Goal: Task Accomplishment & Management: Manage account settings

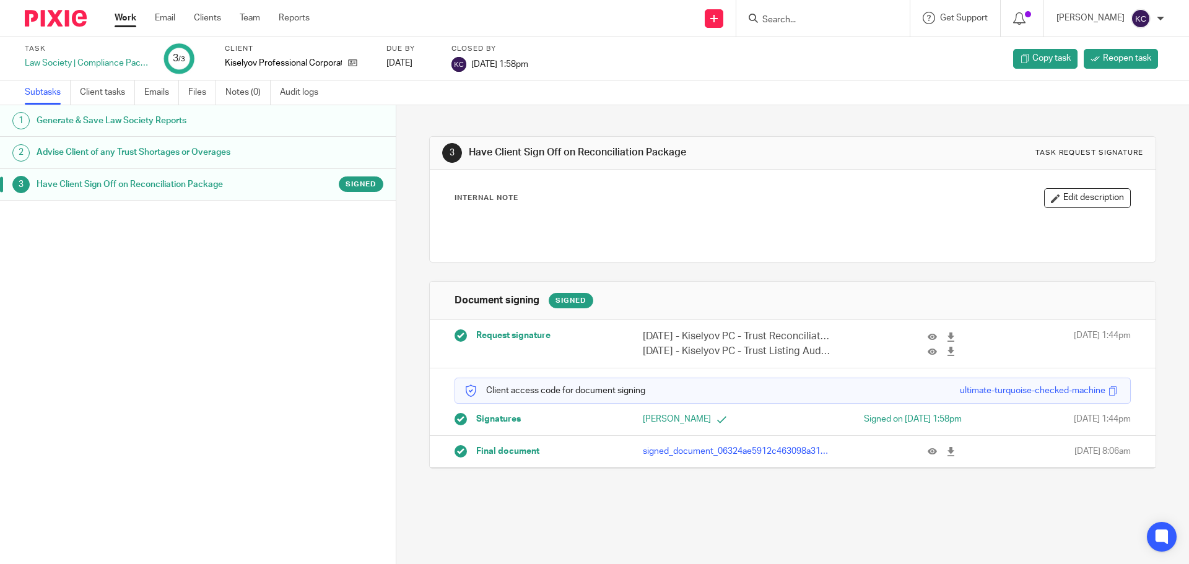
click at [769, 18] on input "Search" at bounding box center [816, 20] width 111 height 11
type input "NW"
click at [840, 67] on link at bounding box center [852, 53] width 188 height 28
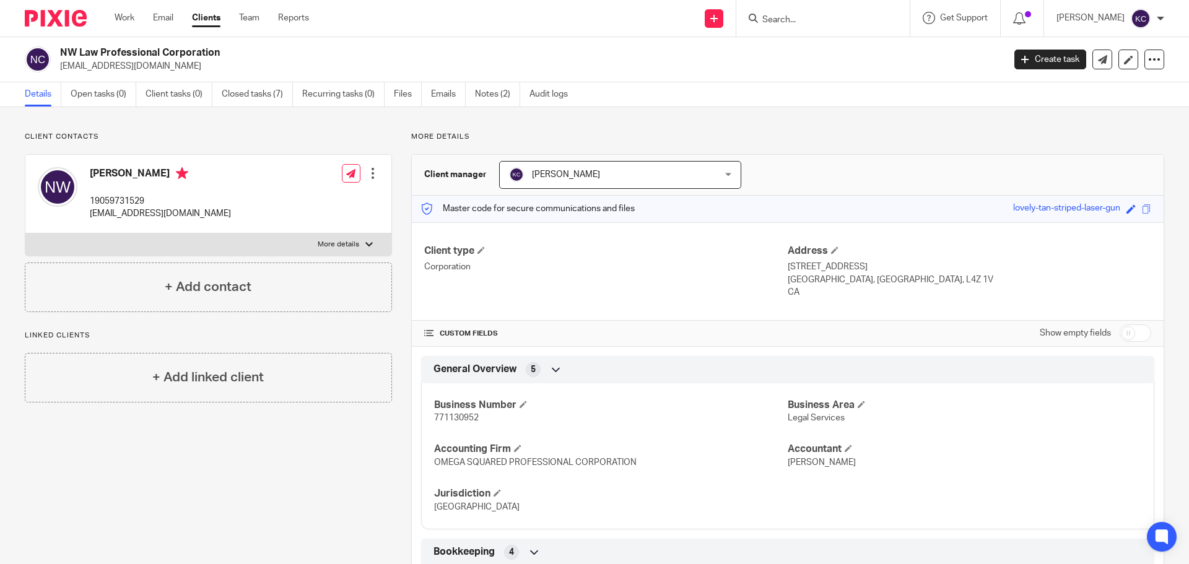
drag, startPoint x: 60, startPoint y: 53, endPoint x: 231, endPoint y: 51, distance: 170.9
click at [231, 51] on h2 "NW Law Professional Corporation" at bounding box center [434, 52] width 748 height 13
click at [243, 64] on p "[EMAIL_ADDRESS][DOMAIN_NAME]" at bounding box center [527, 66] width 935 height 12
click at [102, 89] on link "Open tasks (0)" at bounding box center [104, 94] width 66 height 24
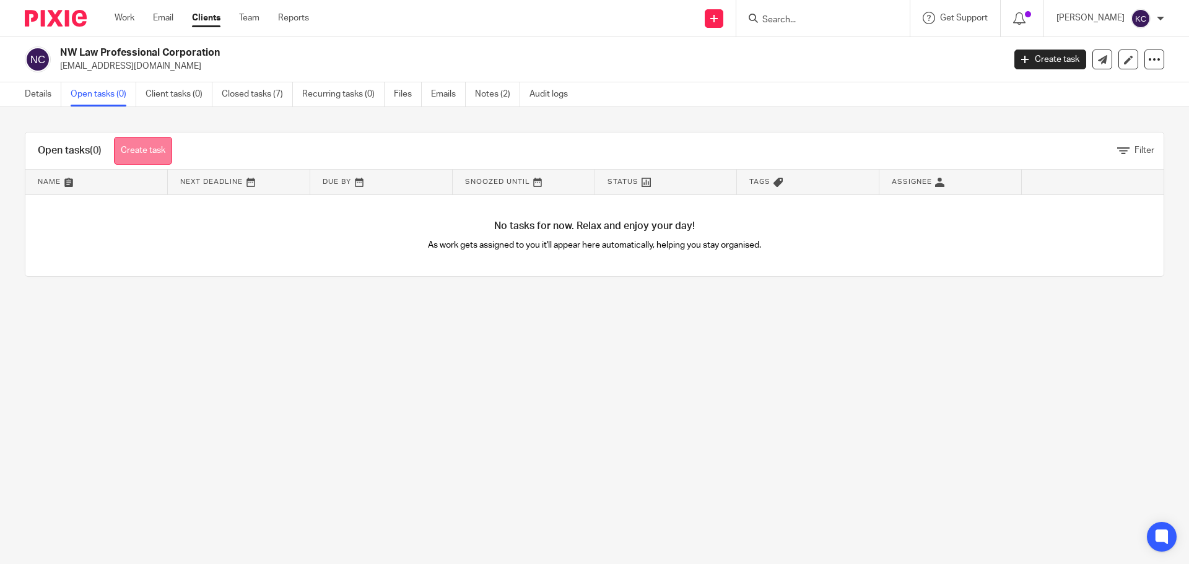
click at [154, 149] on link "Create task" at bounding box center [143, 151] width 58 height 28
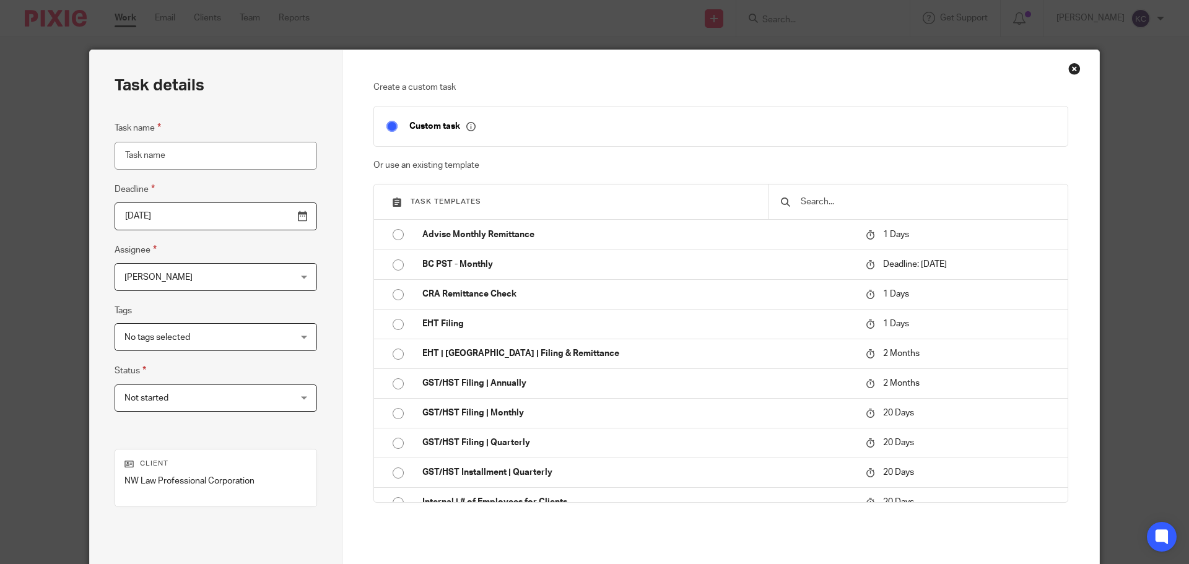
click at [272, 214] on input "2025-08-25" at bounding box center [216, 216] width 202 height 28
click at [264, 271] on div "Kanwar S Cheema Kanwar S Cheema" at bounding box center [216, 277] width 202 height 28
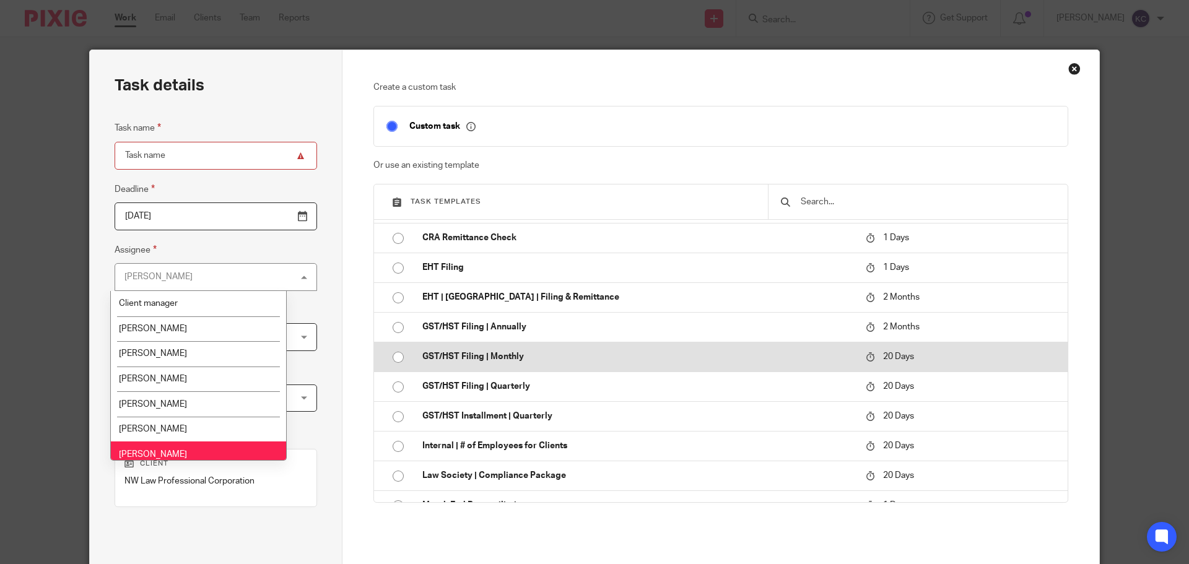
scroll to position [248, 0]
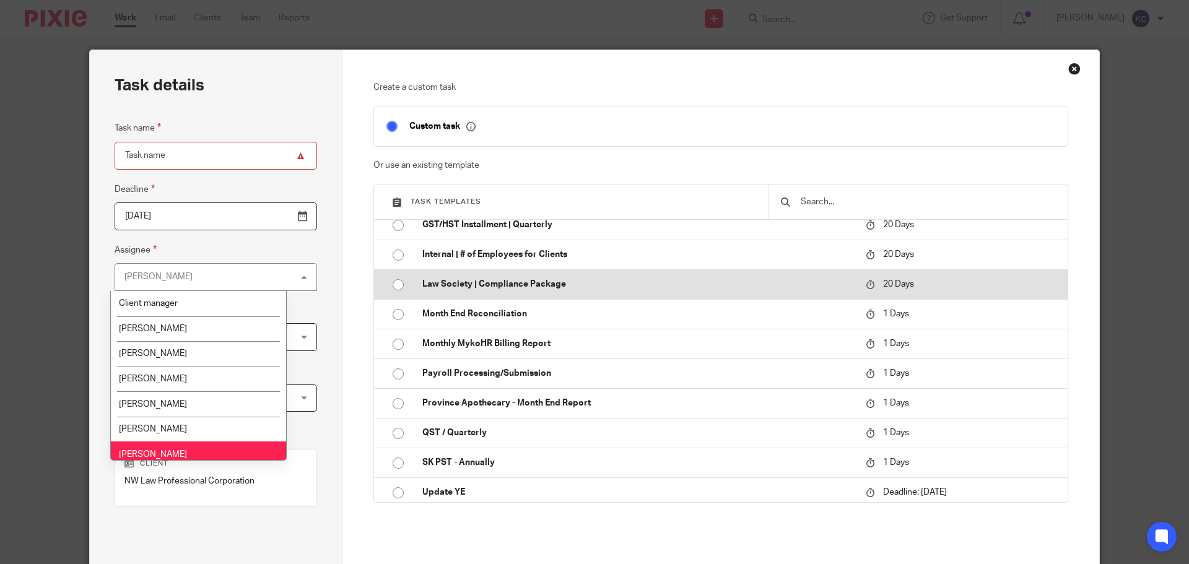
click at [391, 285] on input "radio" at bounding box center [398, 285] width 24 height 24
type input "2025-09-14"
type input "Law Society | Compliance Package"
checkbox input "false"
radio input "false"
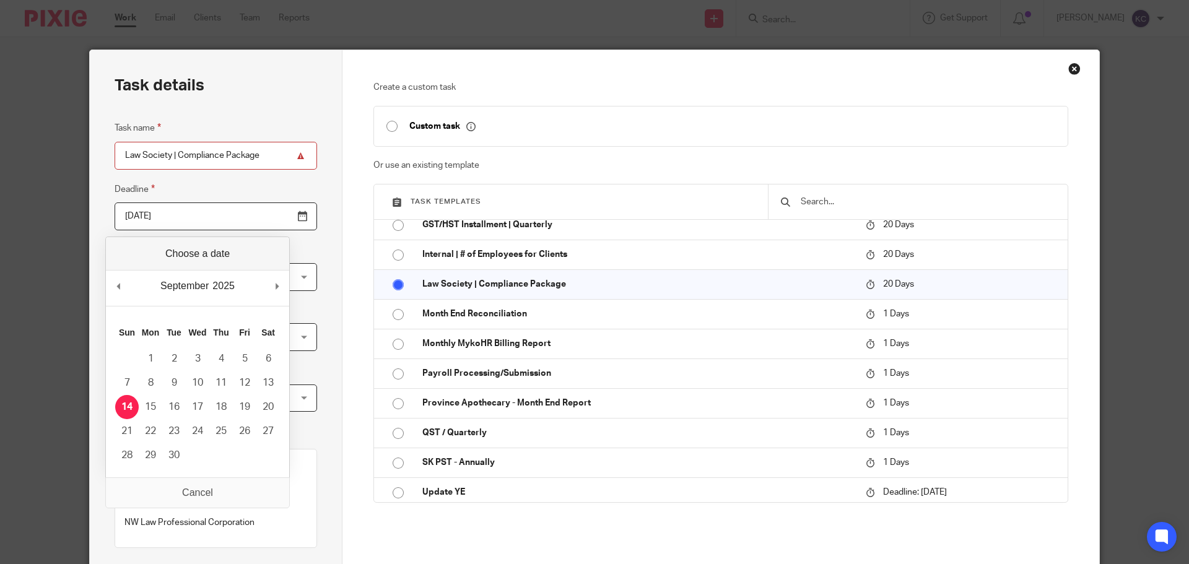
click at [274, 215] on input "2025-09-14" at bounding box center [216, 216] width 202 height 28
type input "[DATE]"
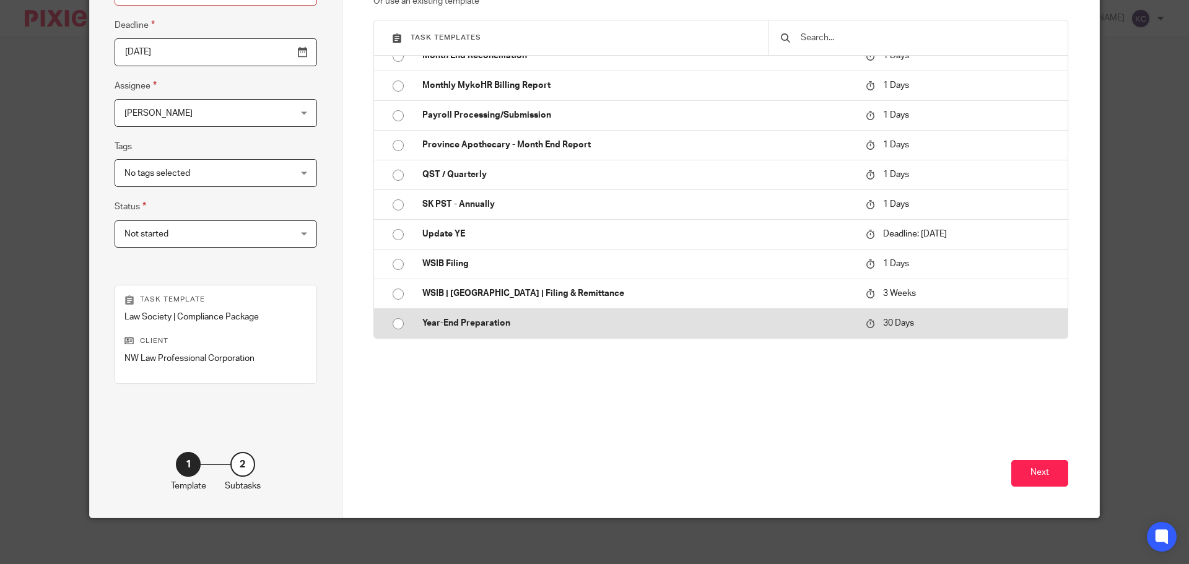
scroll to position [168, 0]
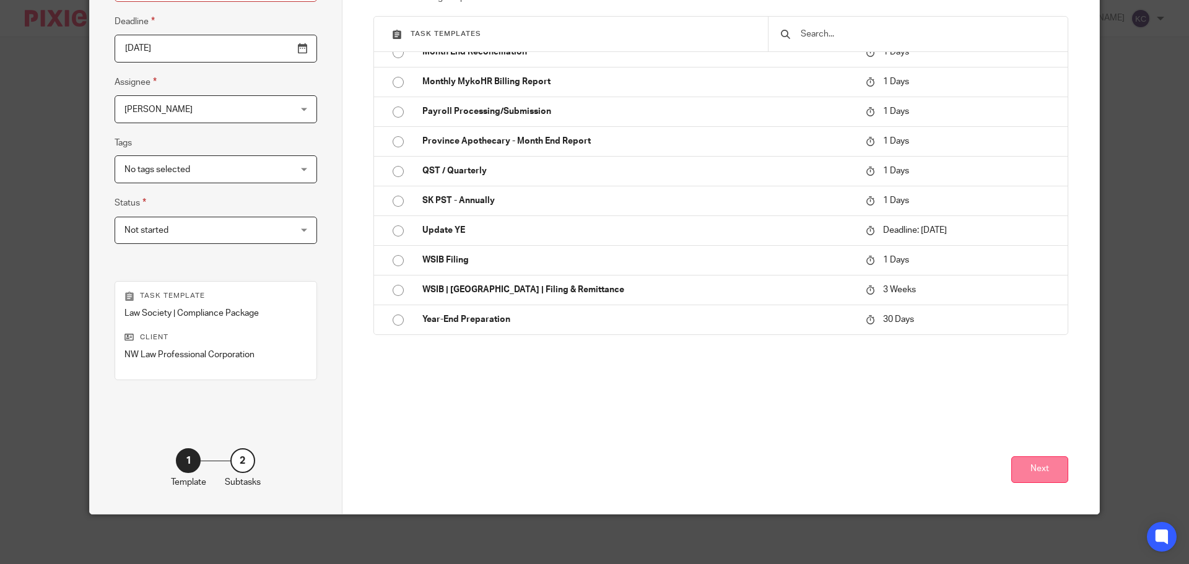
click at [1030, 461] on button "Next" at bounding box center [1039, 469] width 57 height 27
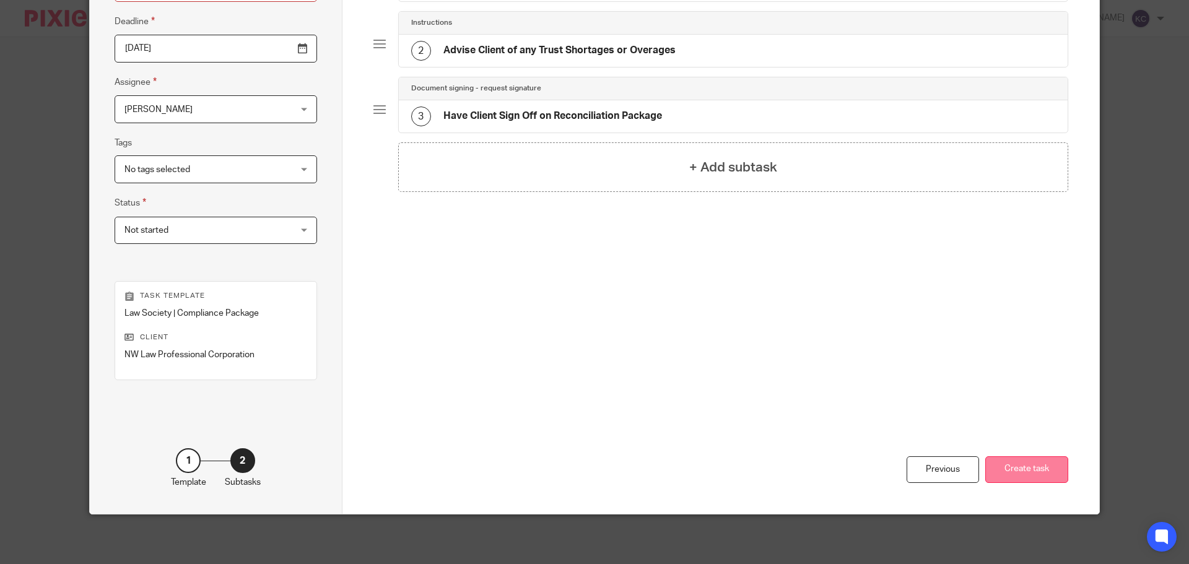
click at [1017, 470] on button "Create task" at bounding box center [1026, 469] width 83 height 27
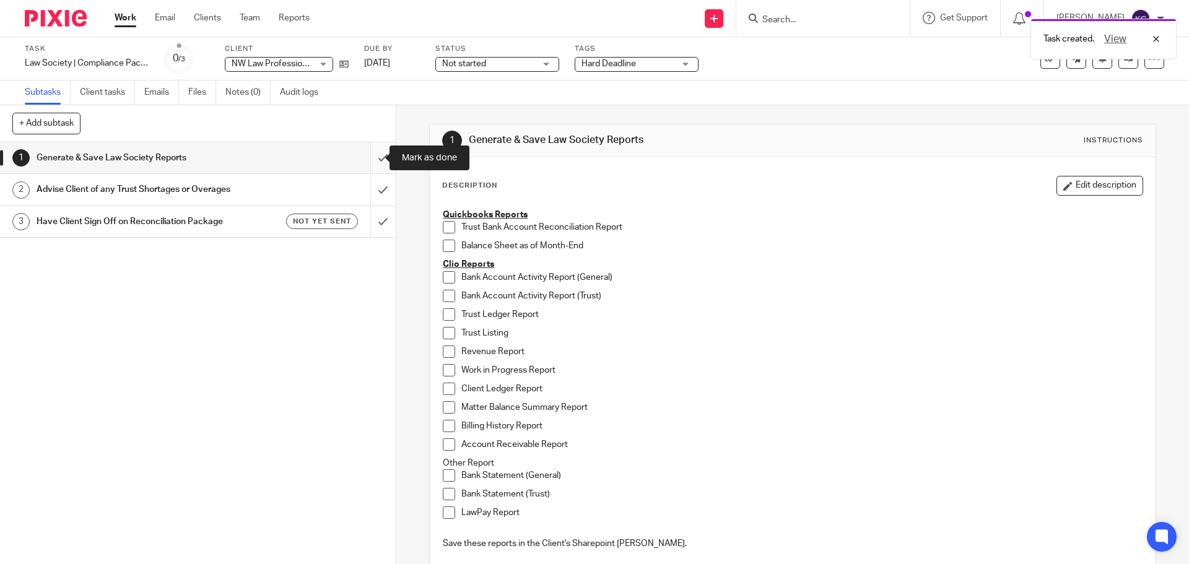
click at [370, 155] on input "submit" at bounding box center [198, 157] width 396 height 31
click at [370, 190] on input "submit" at bounding box center [198, 189] width 396 height 31
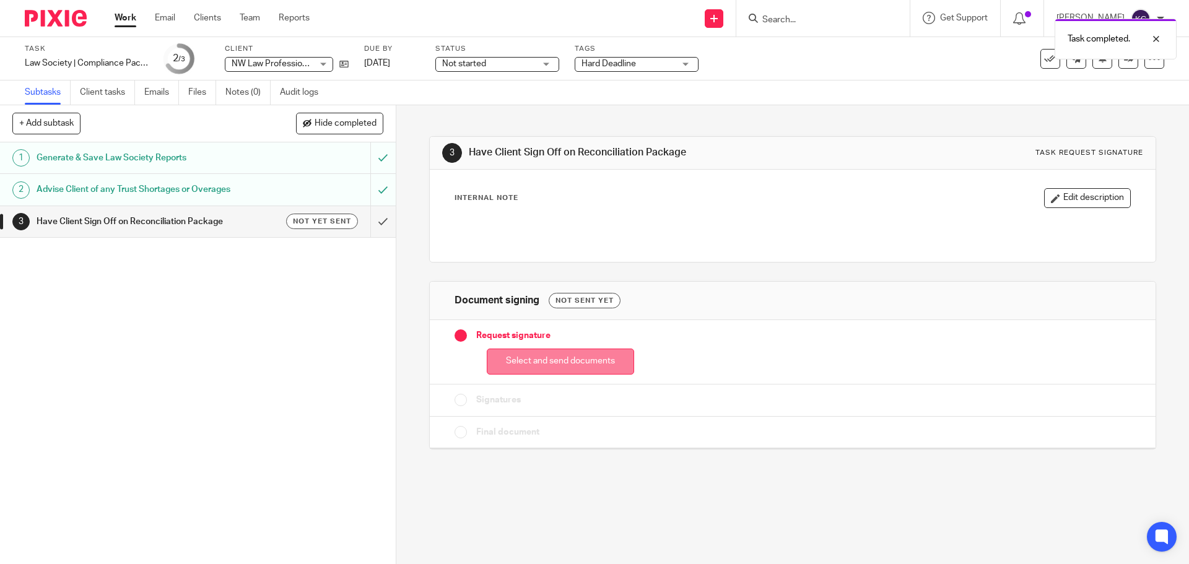
click at [591, 357] on button "Select and send documents" at bounding box center [560, 362] width 147 height 27
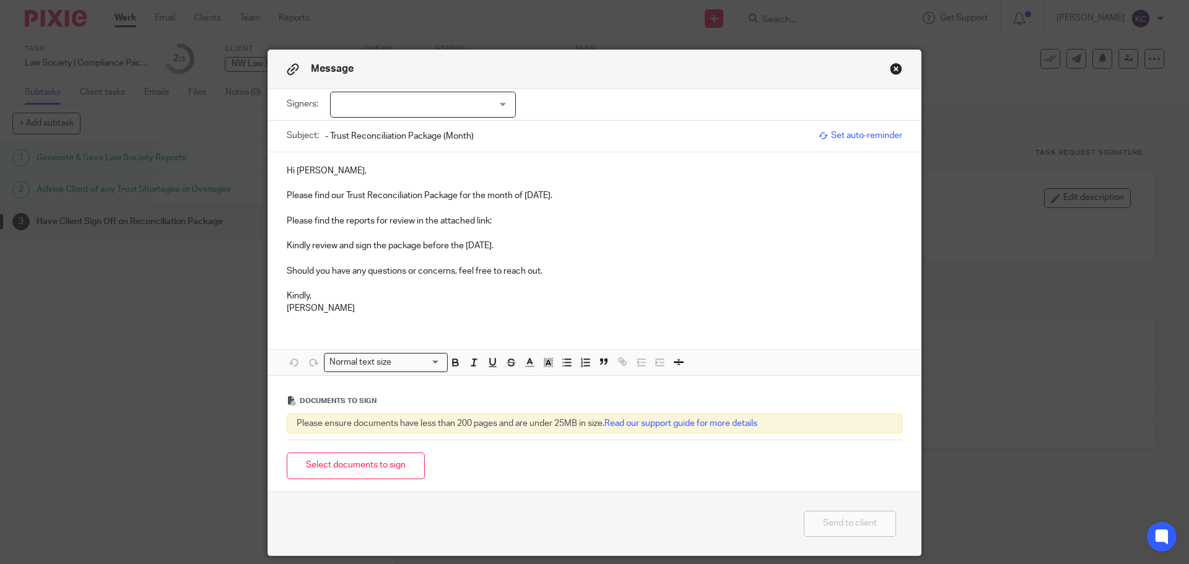
click at [408, 95] on div at bounding box center [423, 105] width 186 height 26
click at [402, 123] on li "[PERSON_NAME]" at bounding box center [418, 130] width 184 height 25
checkbox input "true"
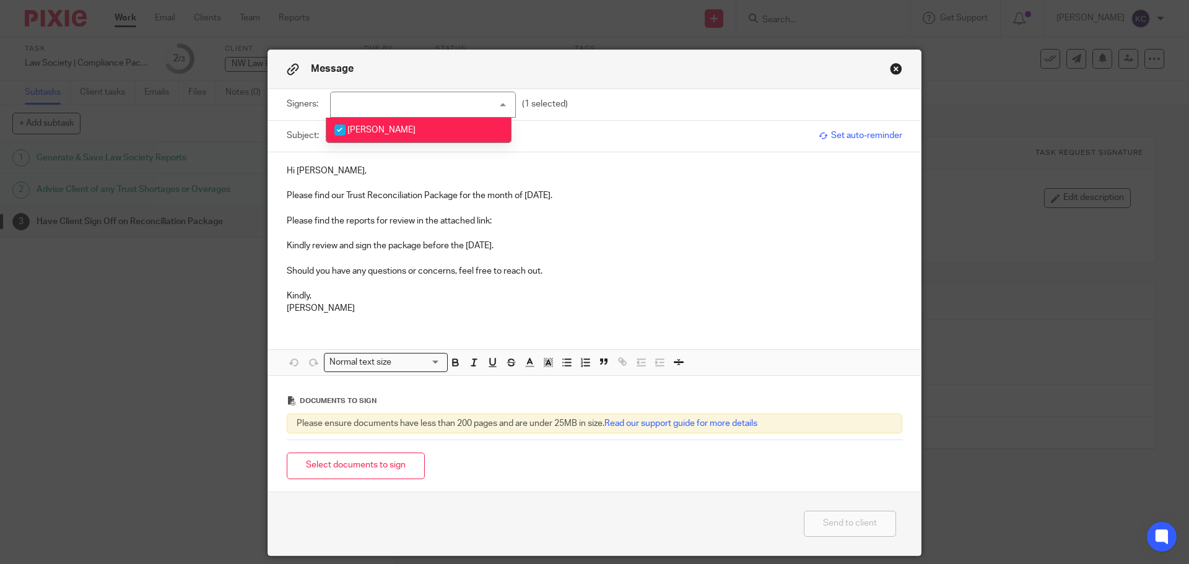
click at [420, 162] on div "Hi Nivetha, Please find our Trust Reconciliation Package for the month of July …" at bounding box center [594, 238] width 652 height 172
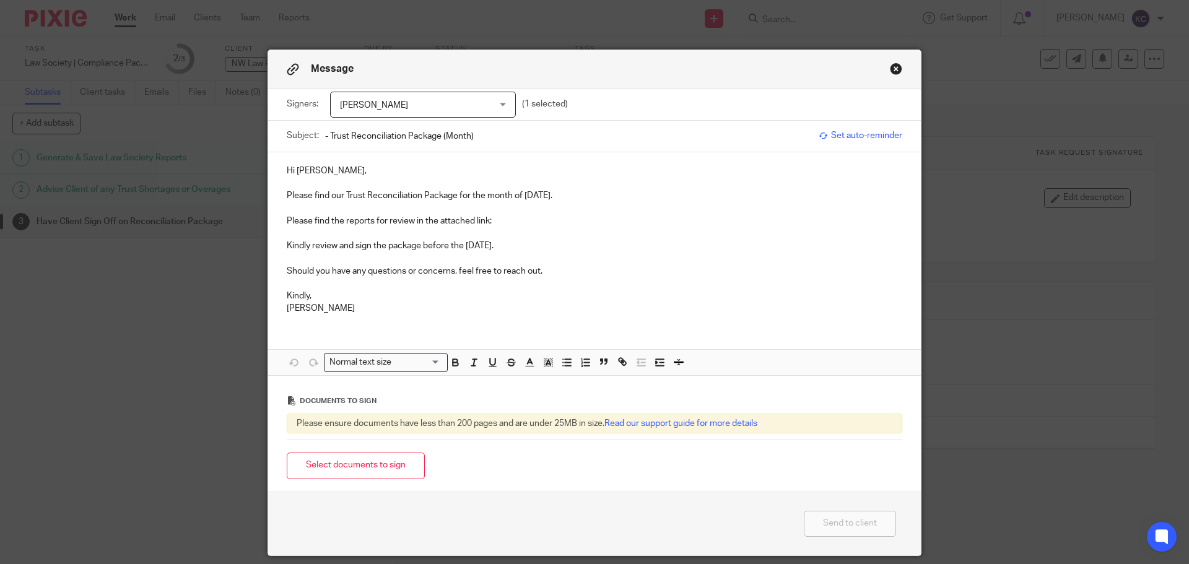
drag, startPoint x: 520, startPoint y: 198, endPoint x: 558, endPoint y: 199, distance: 38.4
click at [558, 199] on p "Please find our Trust Reconciliation Package for the month of [DATE]." at bounding box center [594, 195] width 615 height 12
copy p "July 2025"
drag, startPoint x: 482, startPoint y: 139, endPoint x: 439, endPoint y: 141, distance: 43.4
click at [440, 141] on input "- Trust Reconciliation Package (Month)" at bounding box center [568, 136] width 487 height 28
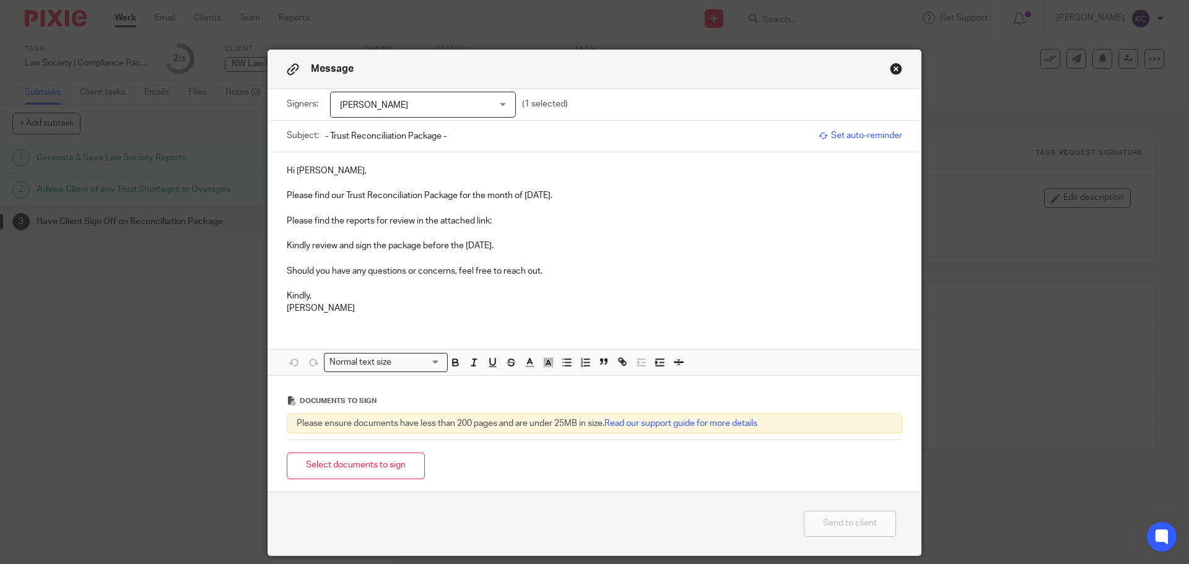
paste input "July 2025"
click at [325, 138] on input "- Trust Reconciliation Package - July 2025" at bounding box center [568, 136] width 487 height 28
paste input "NW Law PC"
type input "NW Law PC - Trust Reconciliation Package - [DATE]"
click at [503, 222] on p "Please find the reports for review in the attached link:" at bounding box center [594, 221] width 615 height 12
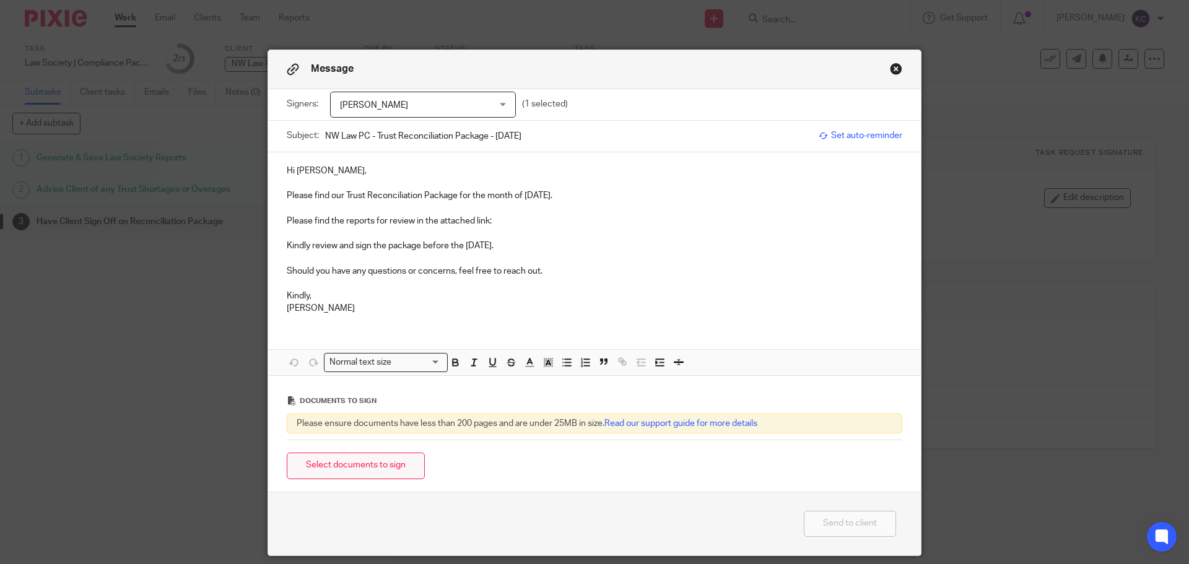
click at [393, 461] on button "Select documents to sign" at bounding box center [356, 466] width 138 height 27
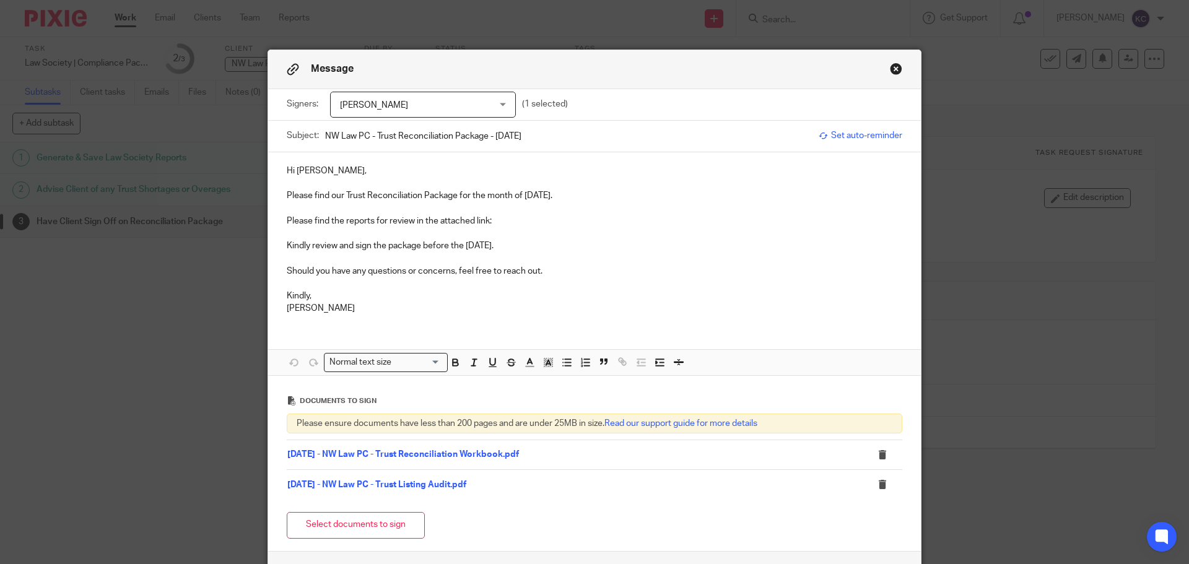
click at [506, 223] on p "Please find the reports for review in the attached link:" at bounding box center [594, 221] width 615 height 12
click at [509, 222] on p "Please find the reports for review in the attached link:" at bounding box center [594, 221] width 615 height 12
click at [585, 234] on p at bounding box center [594, 233] width 615 height 12
click at [568, 196] on p "Please find our Trust Reconciliation Package for the month of [DATE]." at bounding box center [594, 195] width 615 height 12
click at [505, 221] on link "07 - July" at bounding box center [508, 221] width 33 height 9
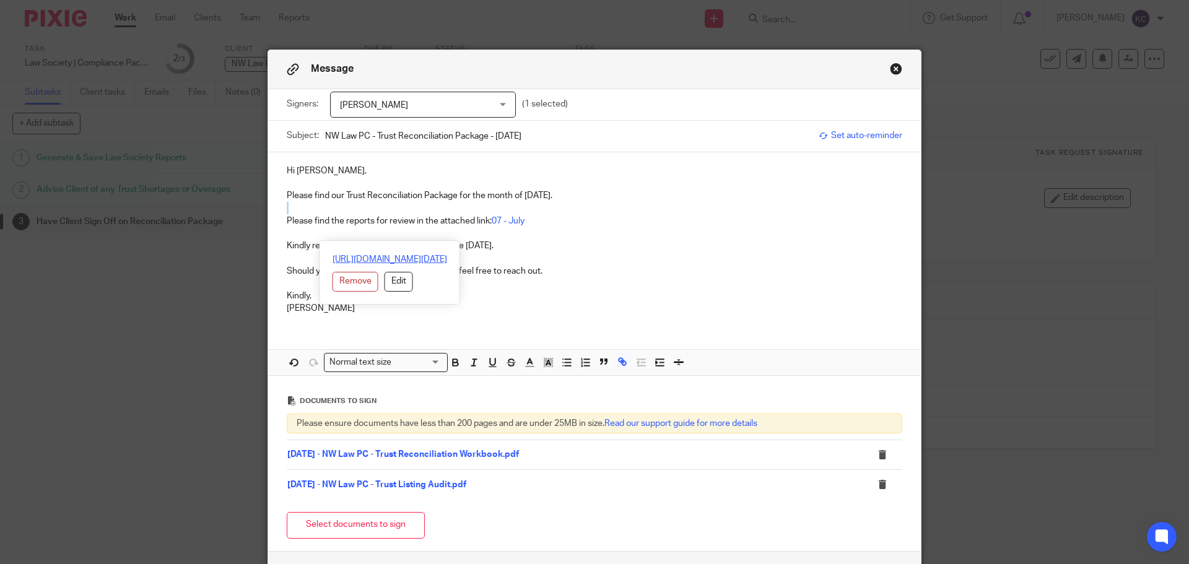
click at [447, 259] on link "https://abmaccounting.sharepoint.com/:f:/r/Client%20Working%20List/Nivetha%20We…" at bounding box center [389, 259] width 115 height 12
click at [693, 271] on p "Should you have any questions or concerns, feel free to reach out." at bounding box center [594, 271] width 615 height 12
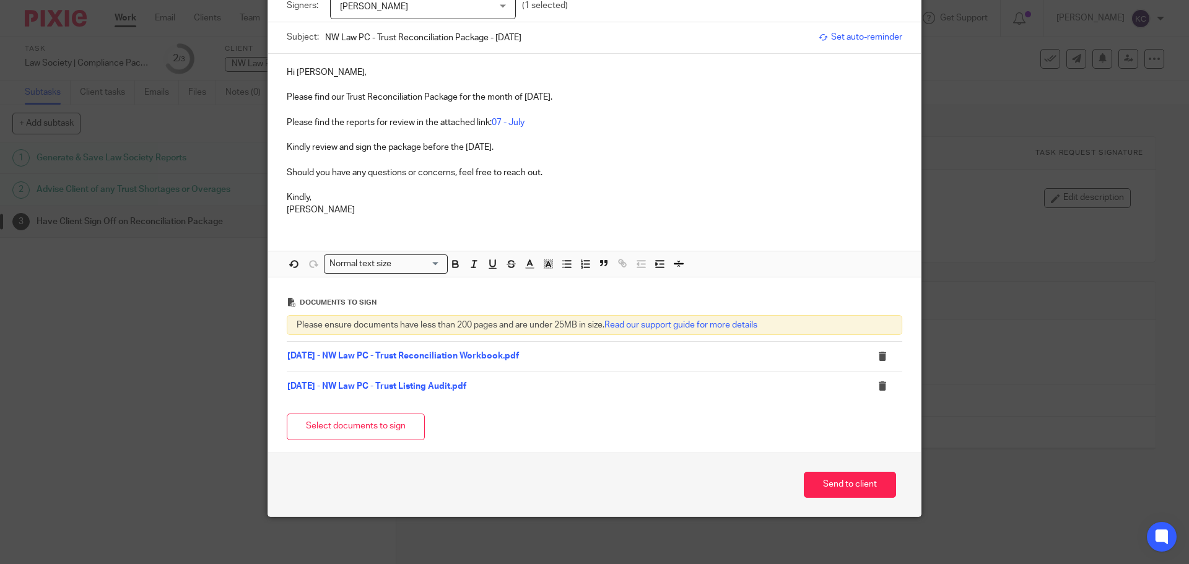
scroll to position [101, 0]
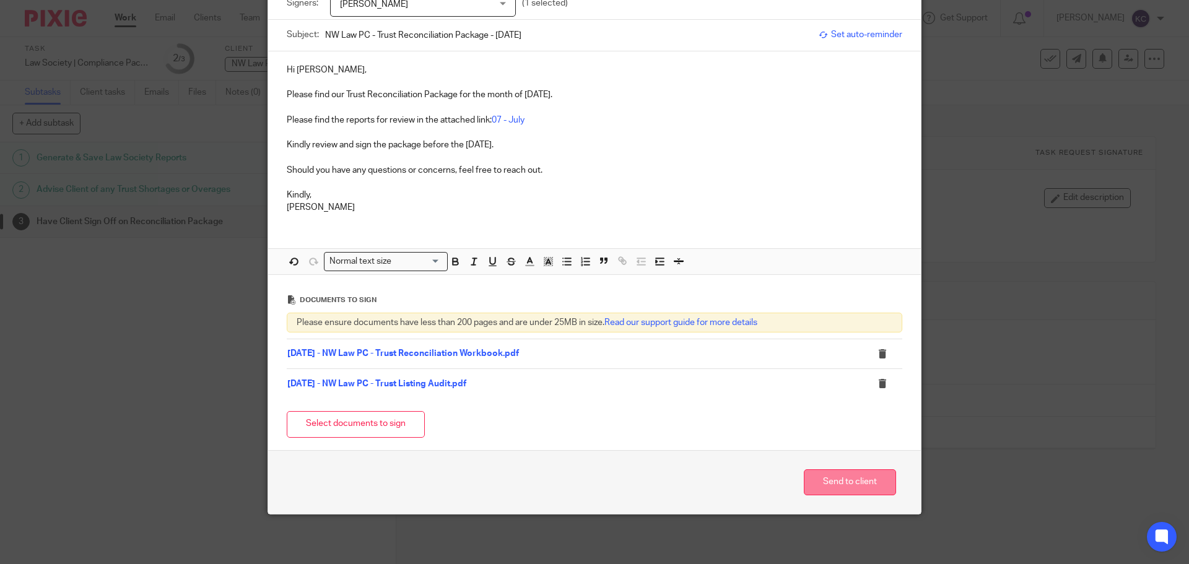
click at [830, 476] on button "Send to client" at bounding box center [850, 482] width 92 height 27
